Goal: Check status

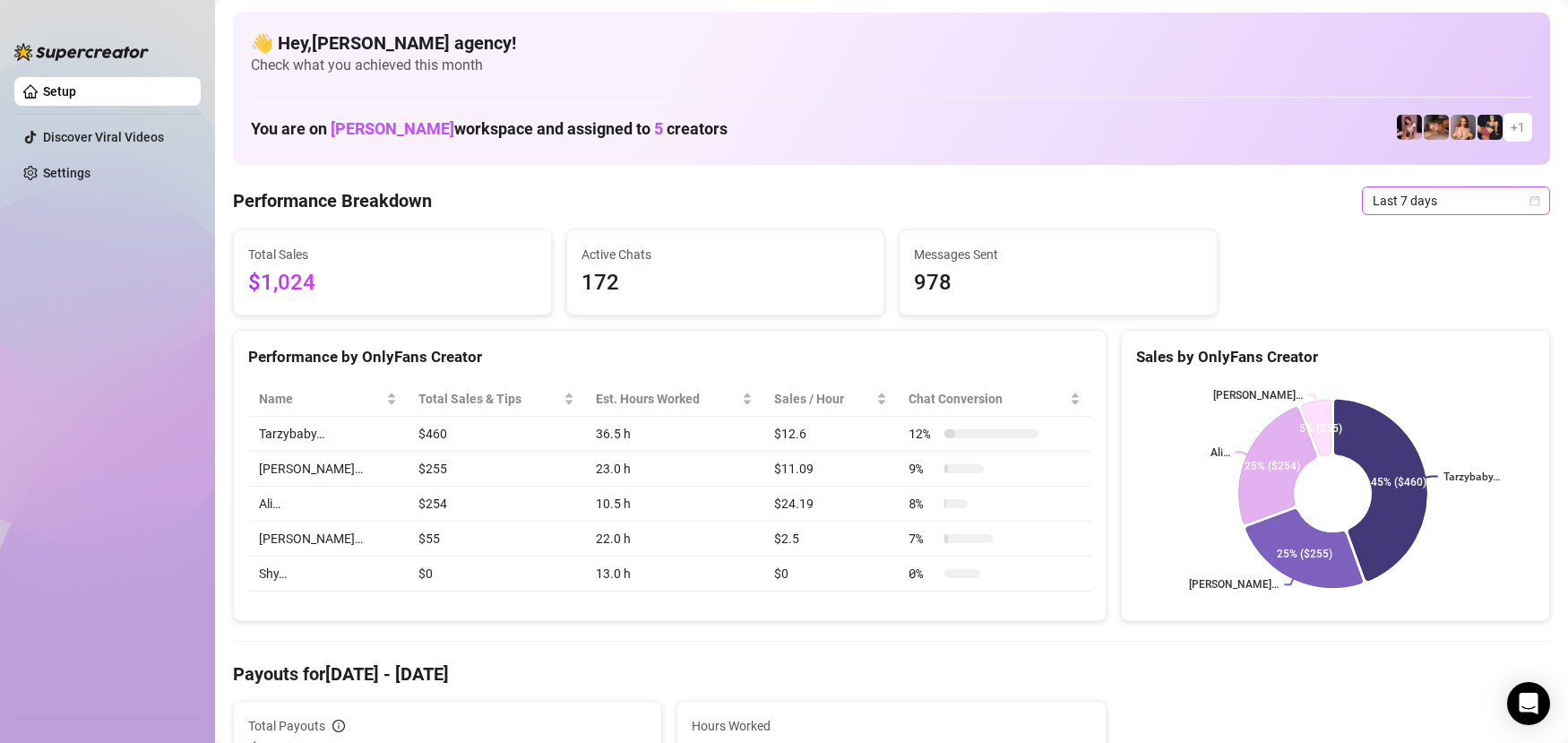
click at [1399, 202] on span "Last 7 days" at bounding box center [1455, 200] width 166 height 27
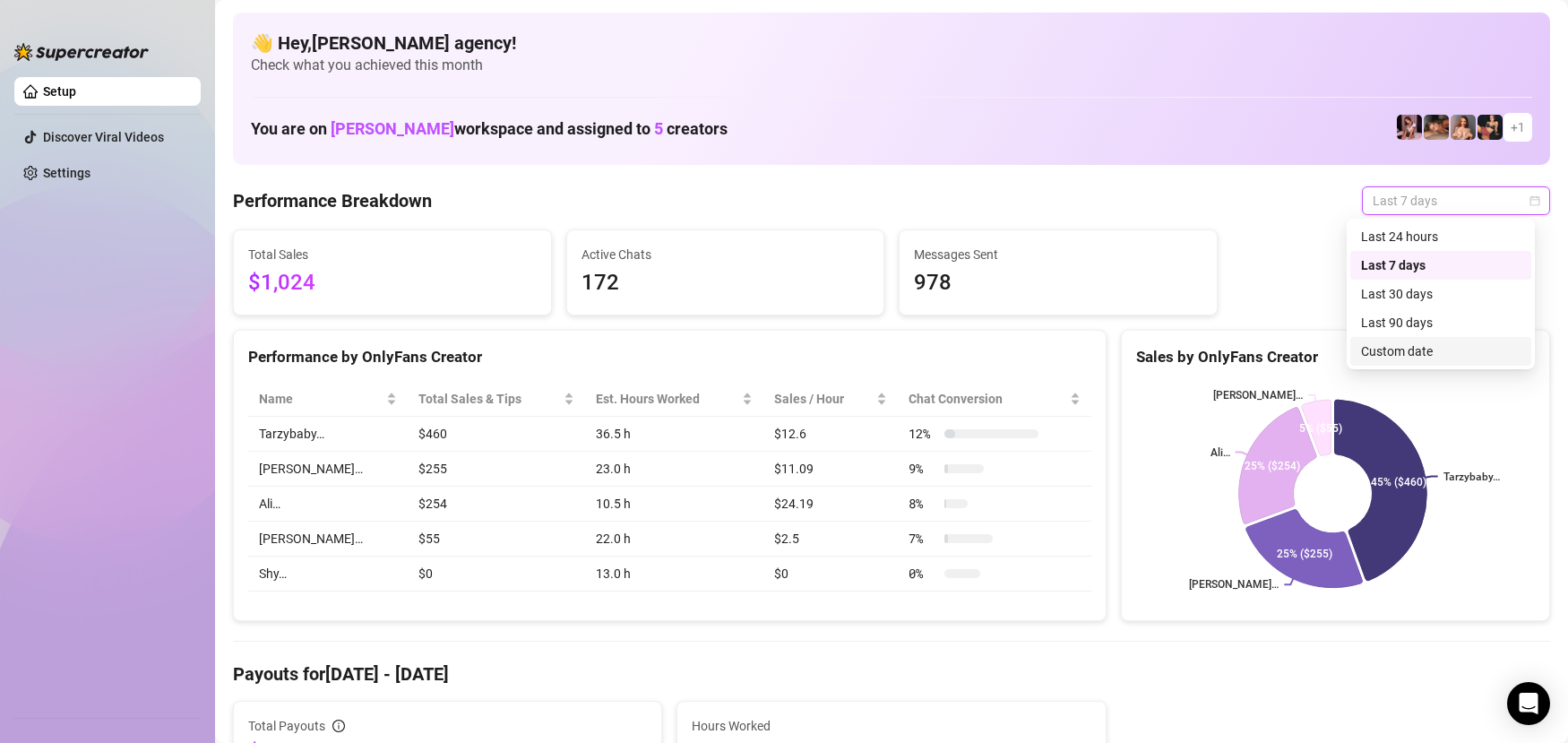
click at [1402, 352] on div "Custom date" at bounding box center [1442, 351] width 160 height 20
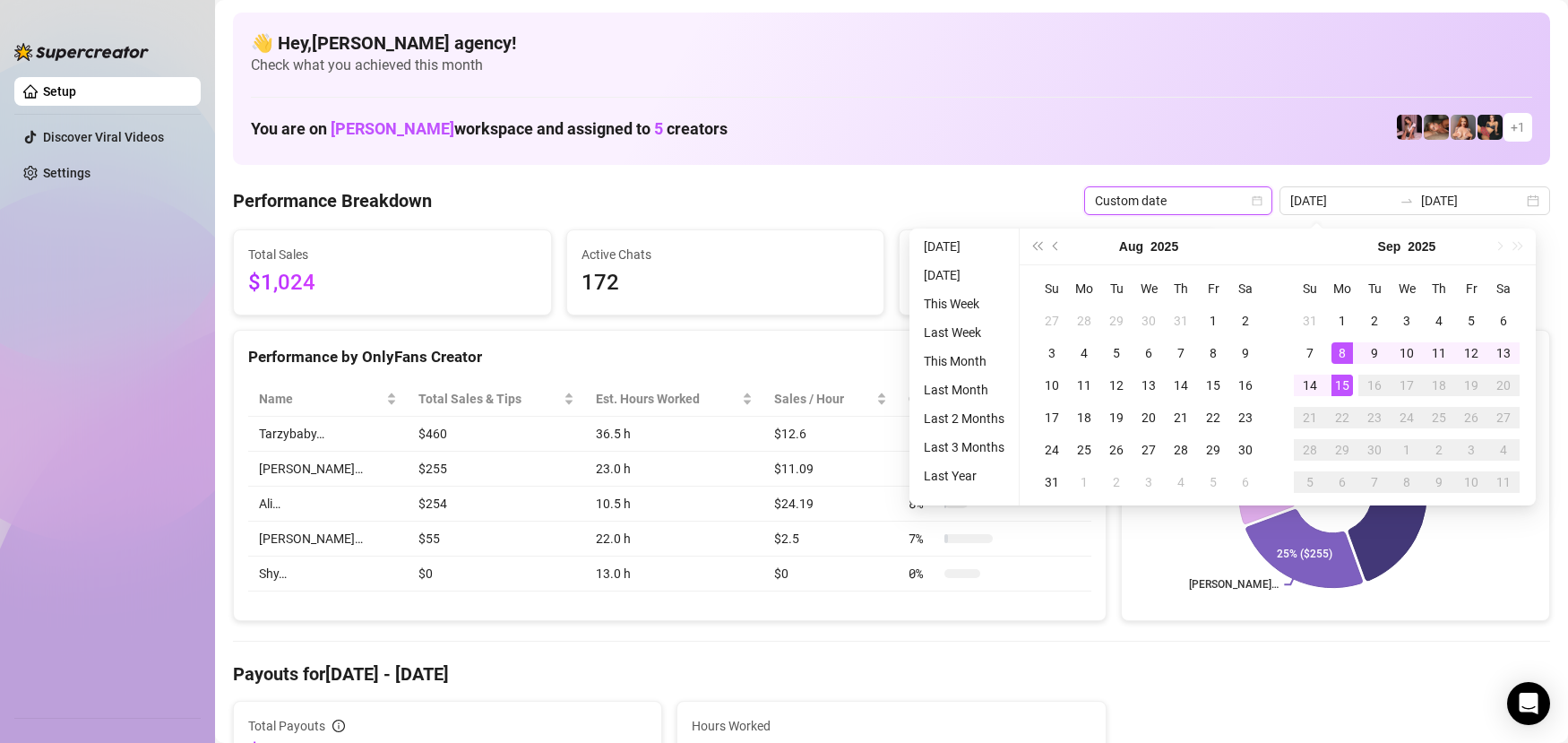
type input "[DATE]"
click at [1342, 387] on div "15" at bounding box center [1342, 385] width 21 height 21
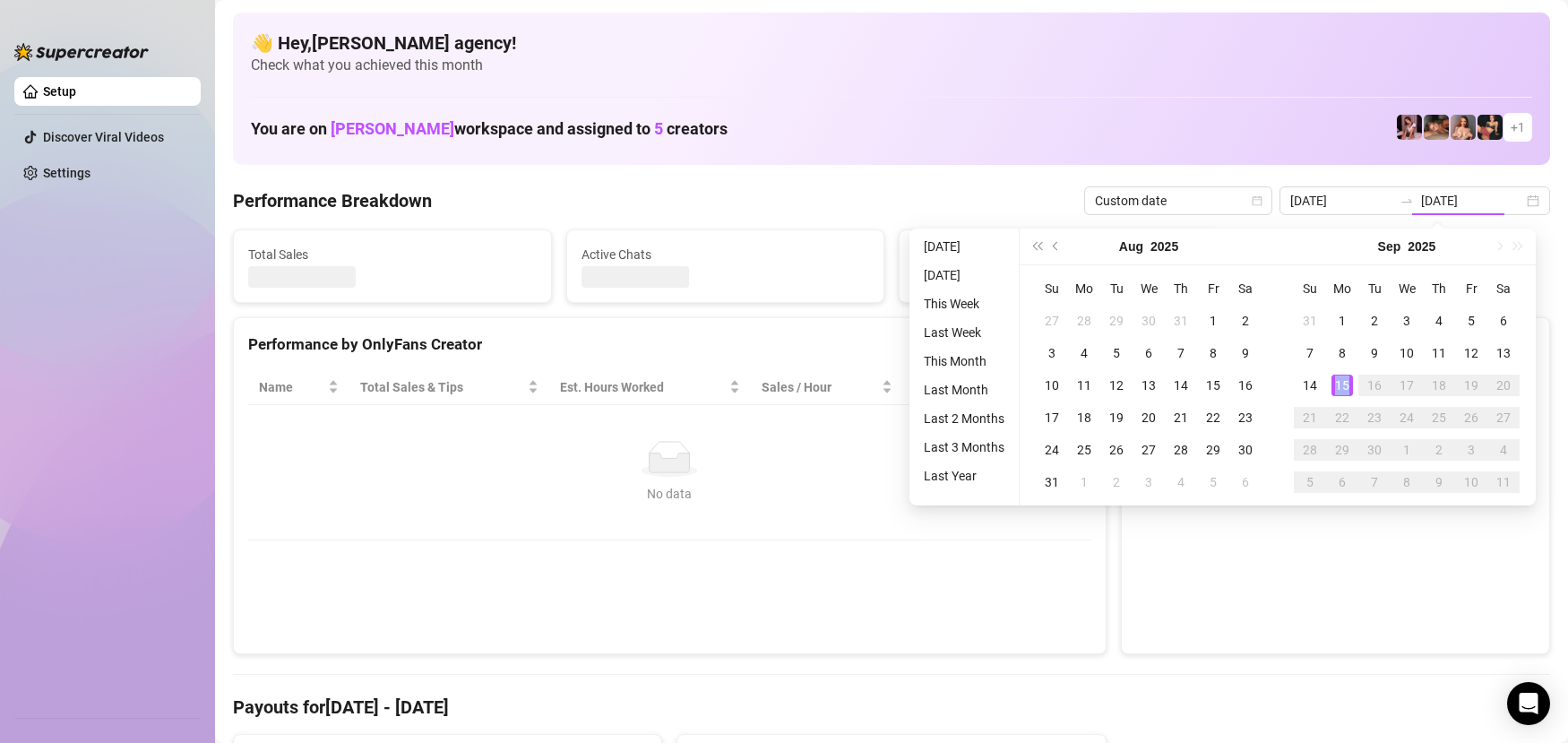
type input "[DATE]"
